Goal: Information Seeking & Learning: Learn about a topic

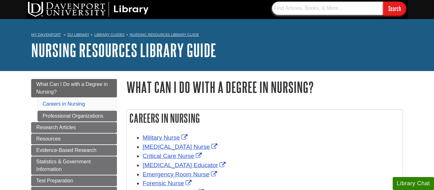
click at [288, 7] on input "text" at bounding box center [327, 8] width 111 height 13
type input "health promotion throught the lifetime"
click at [383, 2] on input "Search" at bounding box center [394, 9] width 23 height 14
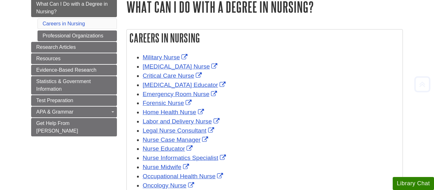
scroll to position [82, 0]
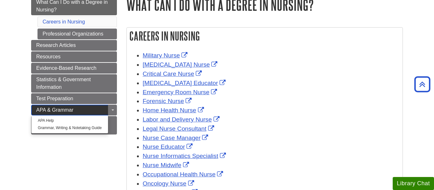
click at [37, 111] on span "APA & Grammar" at bounding box center [54, 109] width 37 height 5
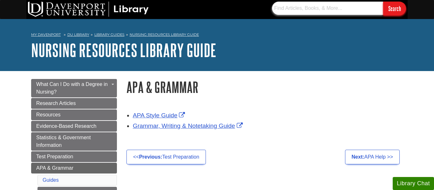
click at [307, 10] on input "text" at bounding box center [327, 8] width 111 height 13
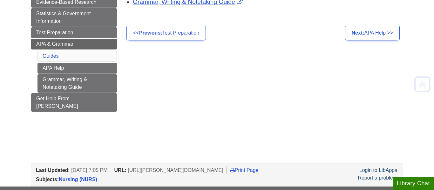
scroll to position [126, 0]
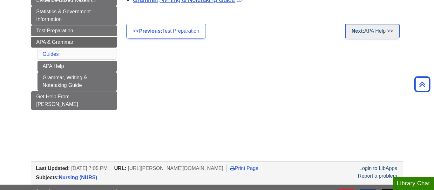
click at [385, 31] on link "Next: APA Help >>" at bounding box center [372, 31] width 55 height 15
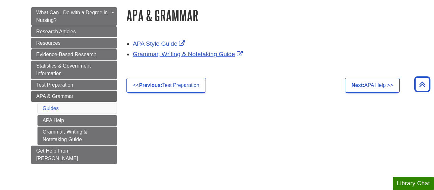
scroll to position [68, 0]
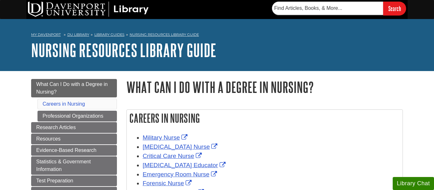
scroll to position [82, 0]
